Goal: Information Seeking & Learning: Learn about a topic

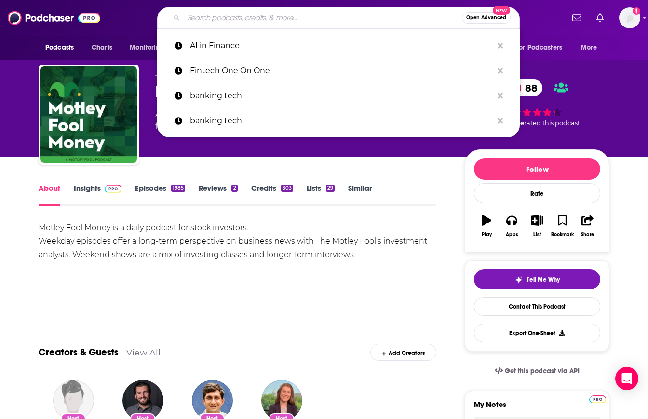
click at [244, 23] on input "Search podcasts, credits, & more..." at bounding box center [323, 17] width 278 height 15
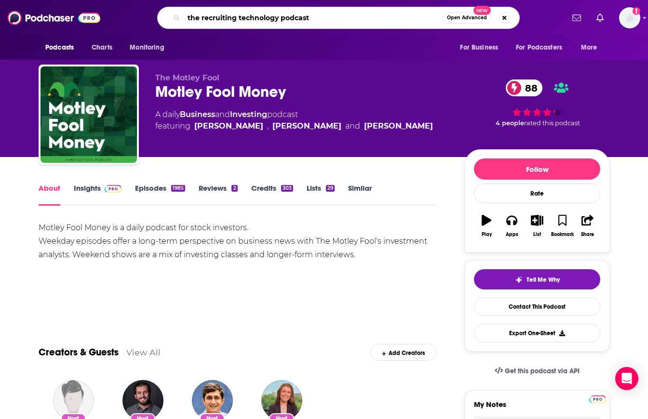
type input "the recruiting technology podcast"
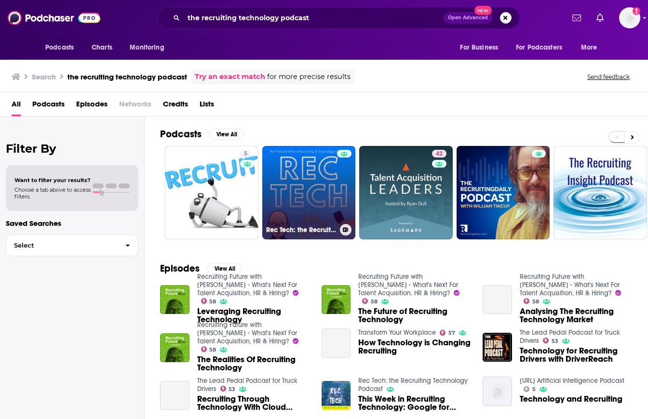
click at [319, 186] on link "Rec Tech: the Recruiting Technology Podcast" at bounding box center [308, 192] width 93 height 93
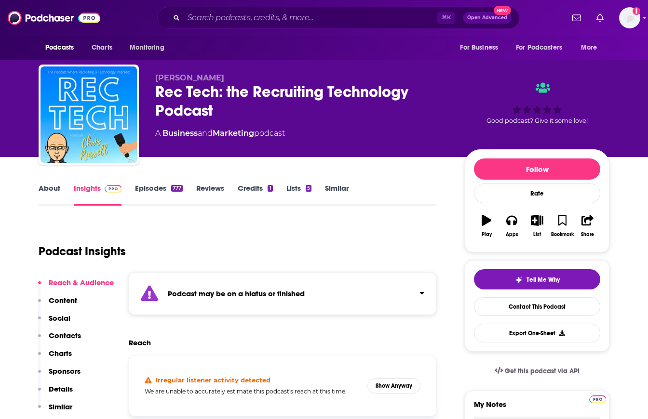
click at [53, 186] on link "About" at bounding box center [50, 195] width 22 height 22
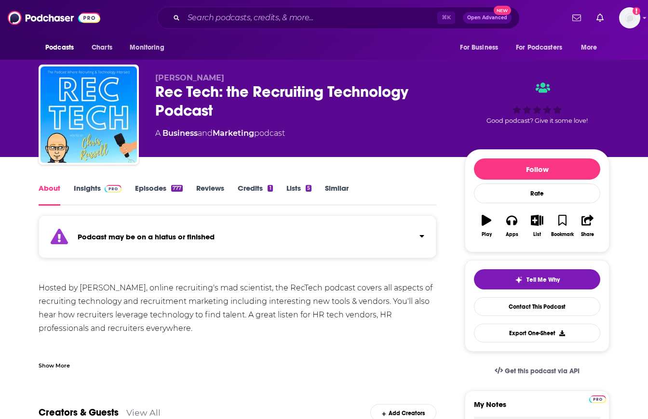
click at [85, 190] on link "Insights" at bounding box center [98, 195] width 48 height 22
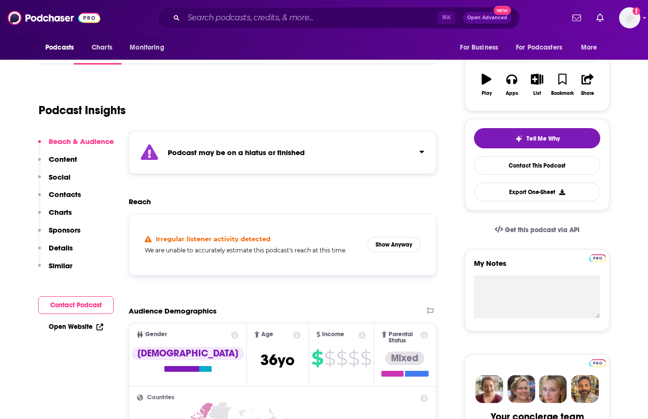
scroll to position [150, 0]
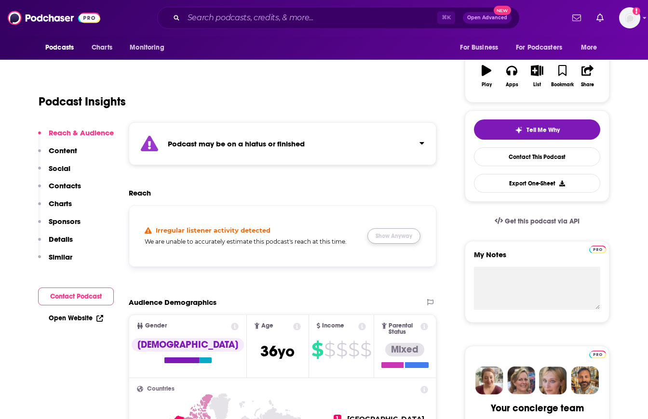
click at [412, 237] on button "Show Anyway" at bounding box center [393, 235] width 53 height 15
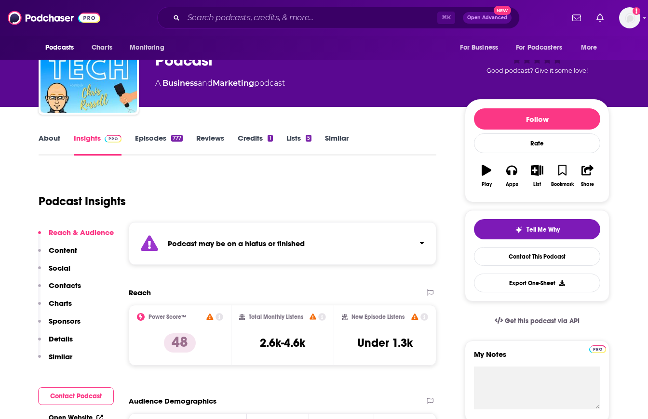
scroll to position [49, 0]
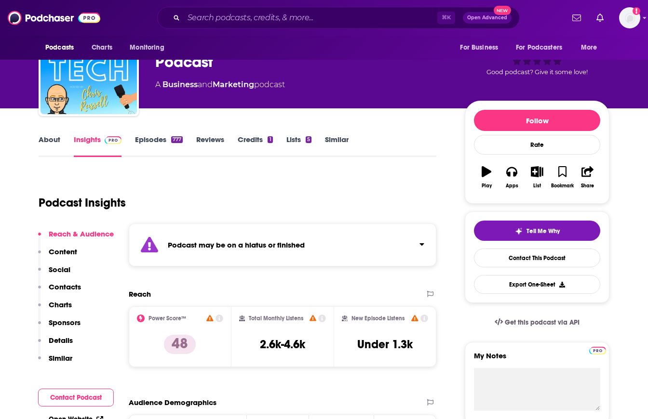
click at [51, 143] on link "About" at bounding box center [50, 146] width 22 height 22
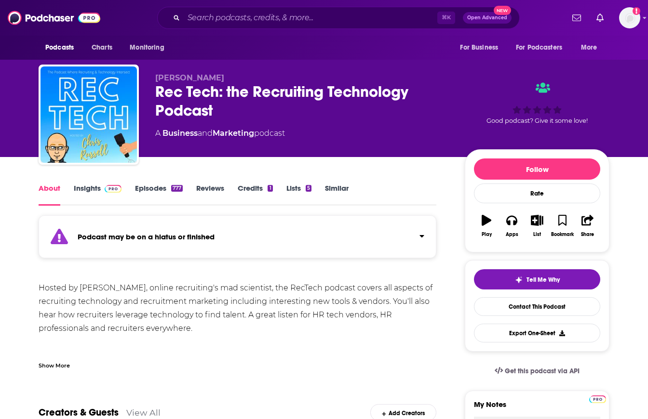
click at [61, 364] on div "Show More" at bounding box center [54, 364] width 31 height 9
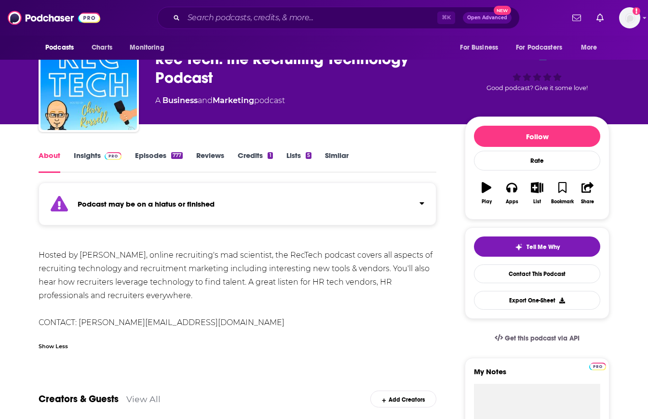
scroll to position [34, 0]
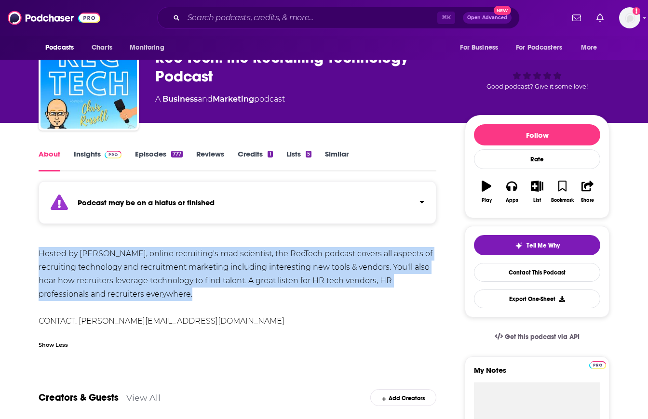
drag, startPoint x: 199, startPoint y: 296, endPoint x: 37, endPoint y: 249, distance: 168.5
copy div "Hosted by Chris Russell, online recruiting's mad scientist, the RecTech podcast…"
